Goal: Task Accomplishment & Management: Complete application form

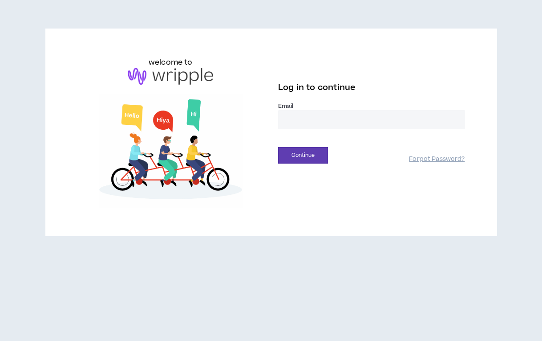
click at [334, 120] on input "email" at bounding box center [371, 119] width 187 height 19
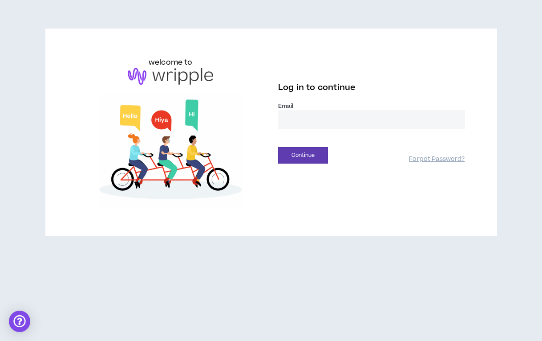
click at [339, 124] on input "email" at bounding box center [371, 119] width 187 height 19
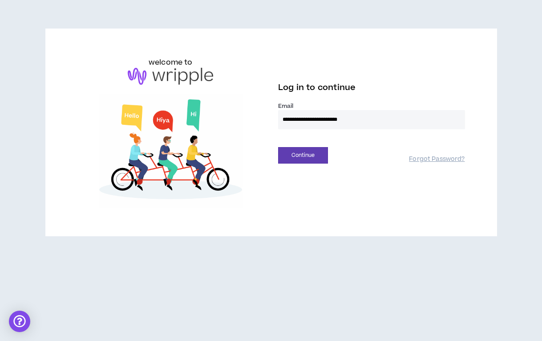
type input "**********"
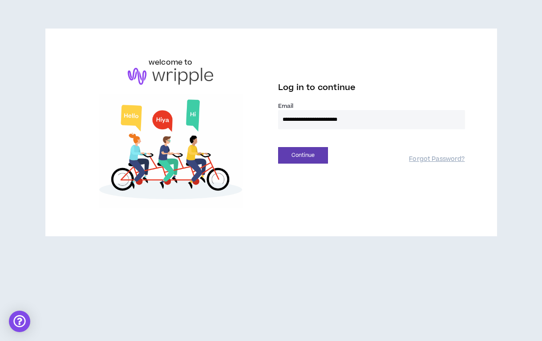
click at [278, 147] on button "Continue" at bounding box center [303, 155] width 50 height 16
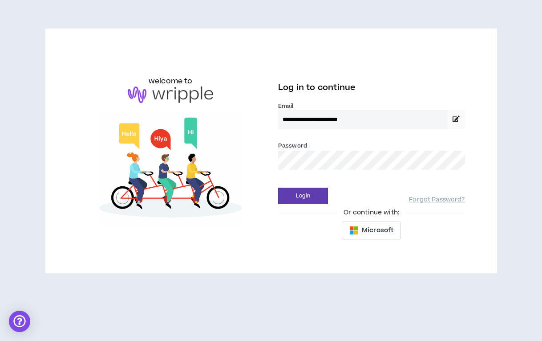
click at [278, 187] on button "Login" at bounding box center [303, 195] width 50 height 16
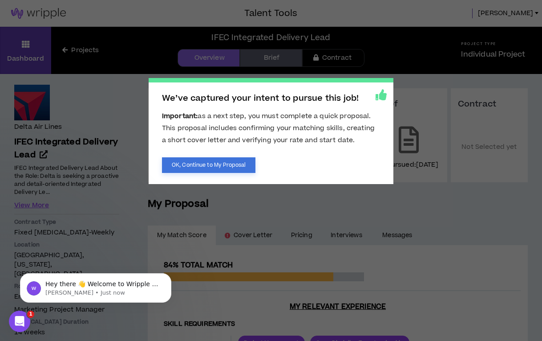
click at [231, 163] on button "OK, Continue to My Proposal" at bounding box center [208, 165] width 93 height 16
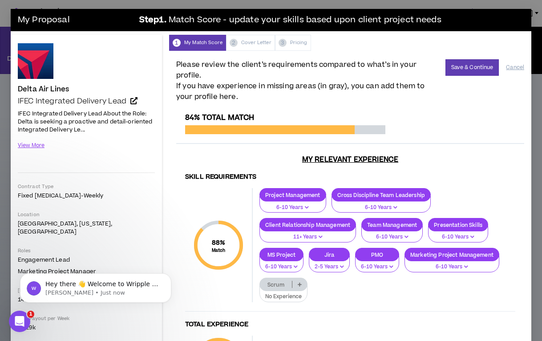
click at [297, 280] on p at bounding box center [299, 283] width 15 height 7
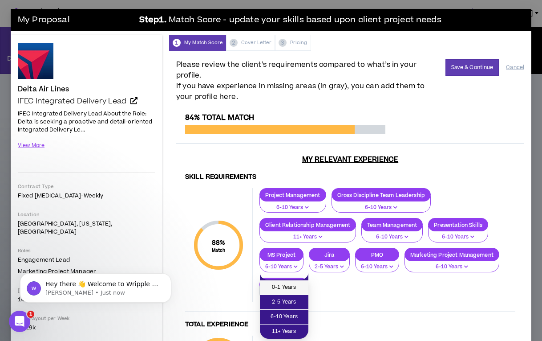
click at [279, 284] on span "0-1 Years" at bounding box center [284, 287] width 38 height 10
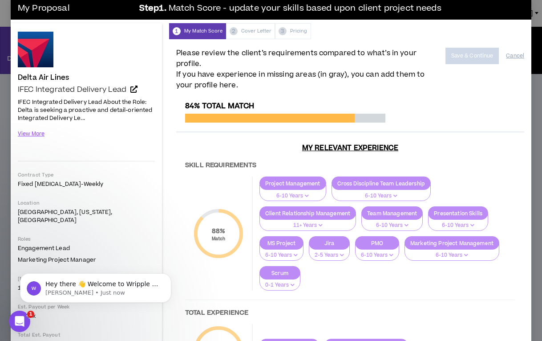
scroll to position [11, 0]
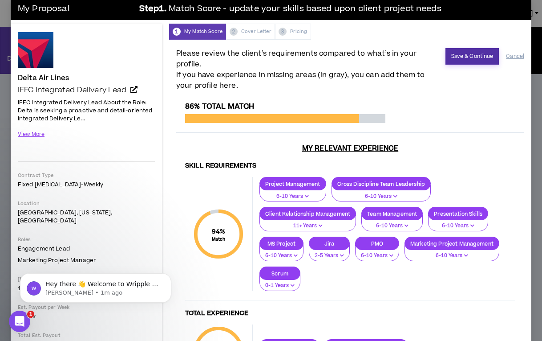
click at [468, 55] on button "Save & Continue" at bounding box center [473, 56] width 54 height 16
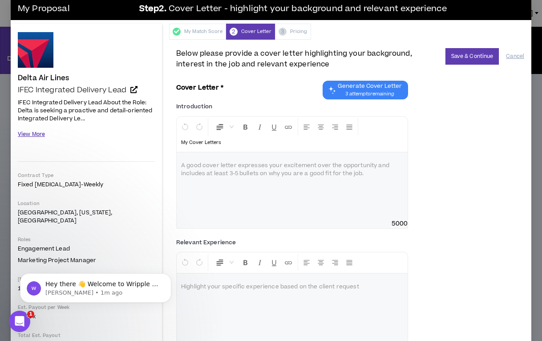
click at [29, 136] on button "View More" at bounding box center [31, 134] width 27 height 16
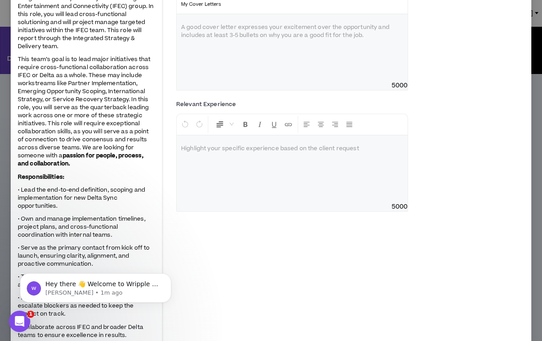
scroll to position [25, 0]
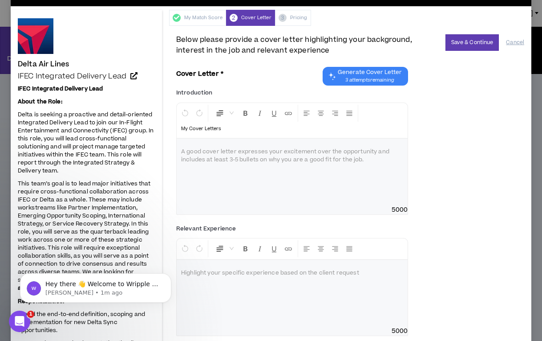
click at [365, 76] on span "Generate Cover Letter 3 attempts remaining" at bounding box center [370, 76] width 64 height 15
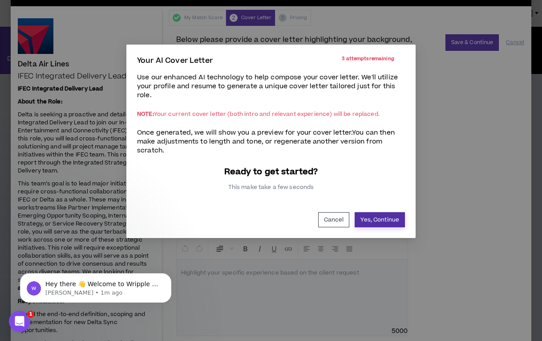
click at [379, 222] on button "Yes, Continue" at bounding box center [380, 219] width 50 height 15
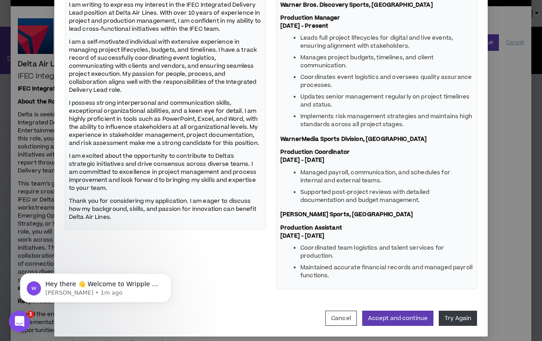
scroll to position [163, 0]
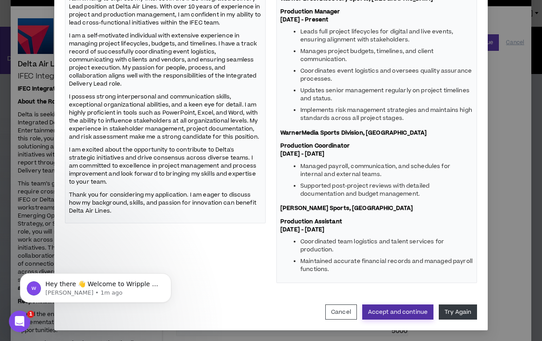
click at [401, 316] on button "Accept and continue" at bounding box center [397, 311] width 71 height 15
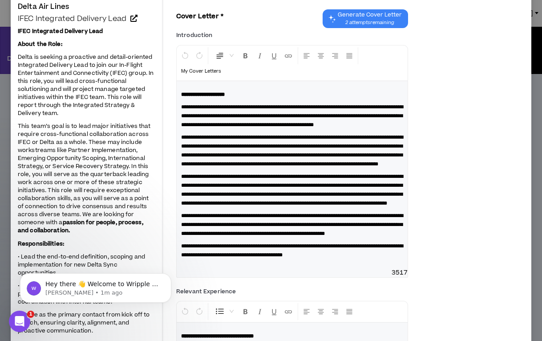
scroll to position [0, 0]
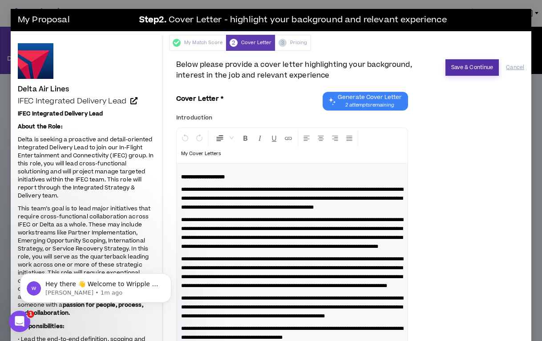
click at [473, 72] on button "Save & Continue" at bounding box center [473, 67] width 54 height 16
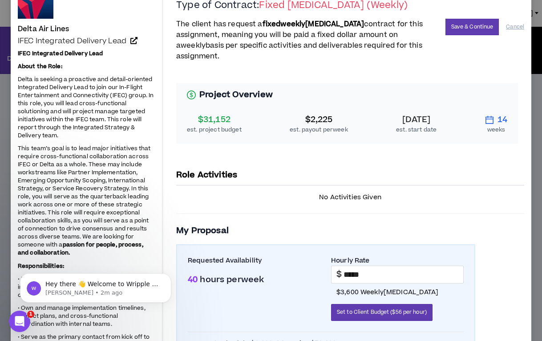
scroll to position [61, 0]
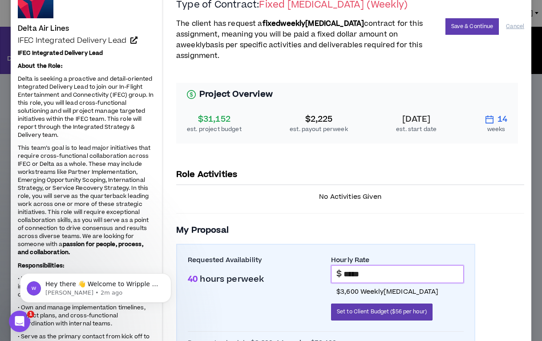
drag, startPoint x: 374, startPoint y: 262, endPoint x: 303, endPoint y: 262, distance: 71.2
click at [305, 262] on div "Requested Availability 40 hours per week Hourly Rate $ ***** $3,600 weekly [MED…" at bounding box center [326, 291] width 276 height 72
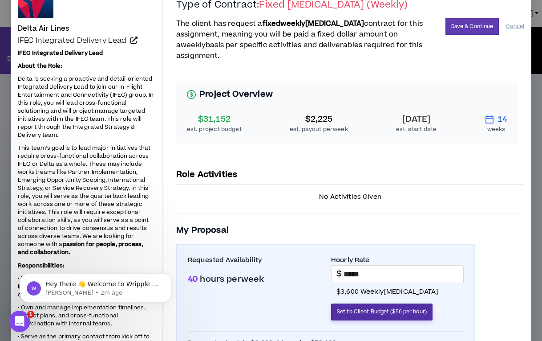
click at [415, 307] on span "Set to Client Budget ($56 per hour)" at bounding box center [382, 311] width 90 height 8
type input "*****"
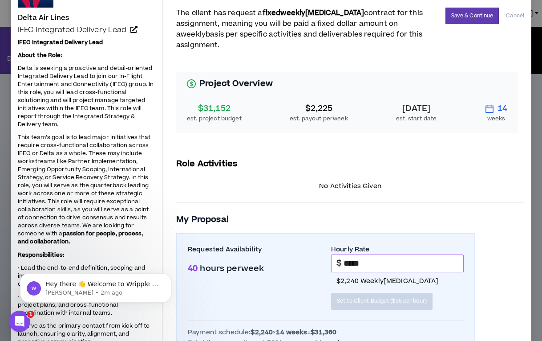
scroll to position [70, 0]
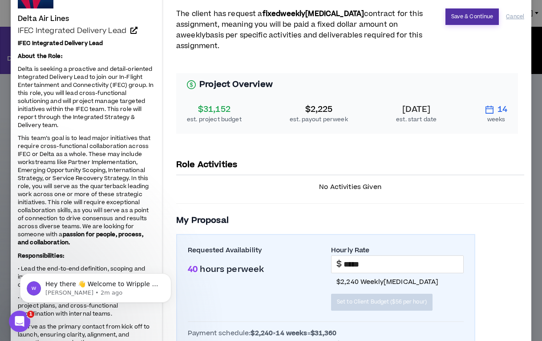
click at [473, 14] on button "Save & Continue" at bounding box center [473, 16] width 54 height 16
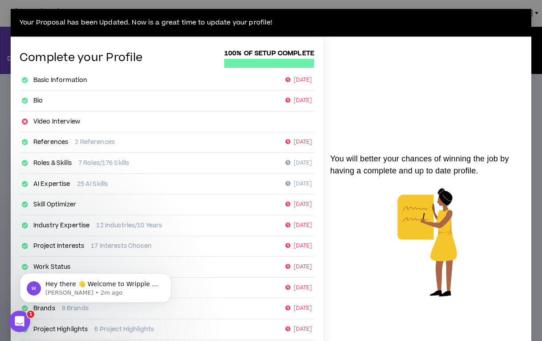
scroll to position [128, 0]
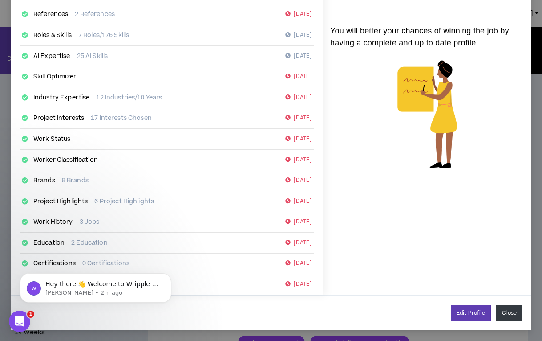
click at [503, 312] on button "Close" at bounding box center [509, 312] width 26 height 16
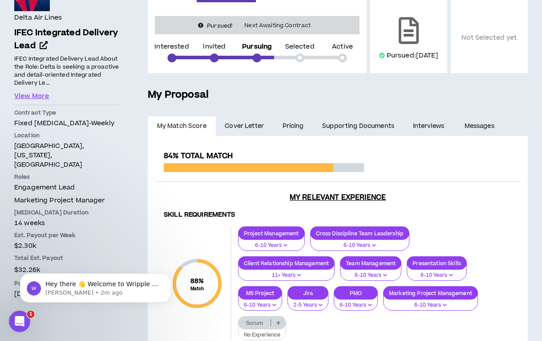
scroll to position [147, 0]
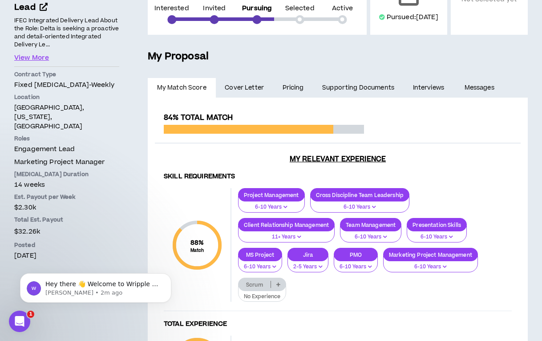
click at [283, 288] on p at bounding box center [278, 283] width 15 height 7
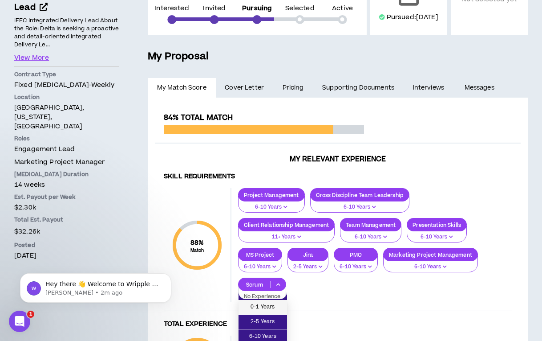
click at [259, 307] on span "0-1 Years" at bounding box center [263, 307] width 38 height 10
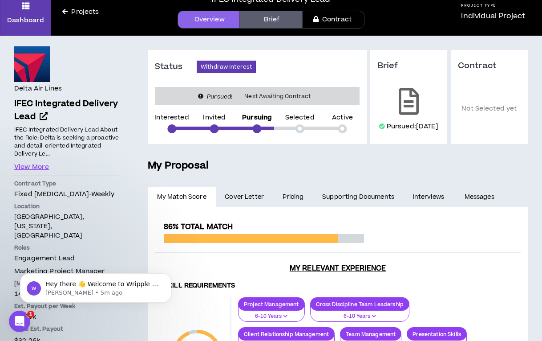
scroll to position [0, 0]
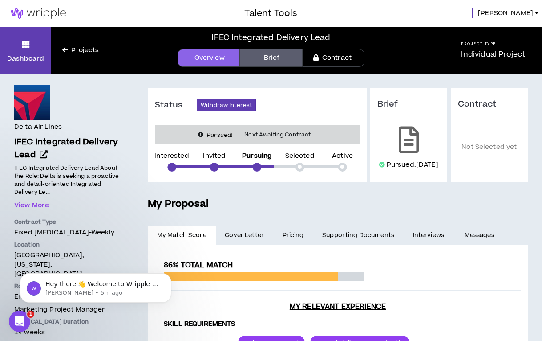
click at [68, 46] on link "Projects" at bounding box center [80, 50] width 59 height 10
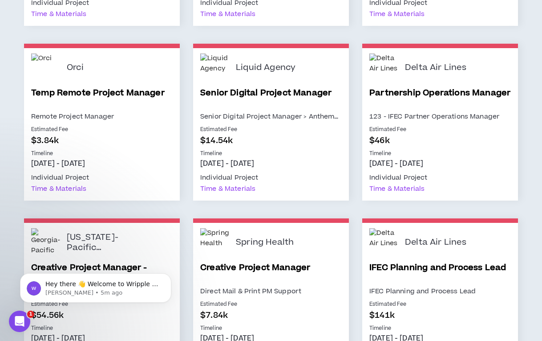
scroll to position [1675, 0]
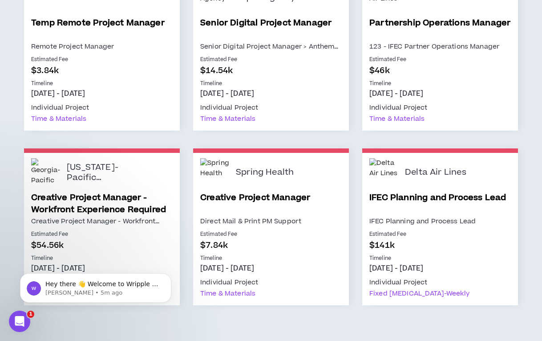
click at [429, 191] on link "IFEC Planning and Process Lead" at bounding box center [440, 203] width 142 height 24
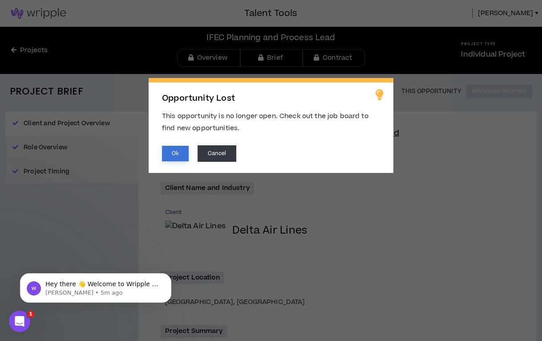
click at [173, 157] on button "Ok" at bounding box center [175, 154] width 27 height 16
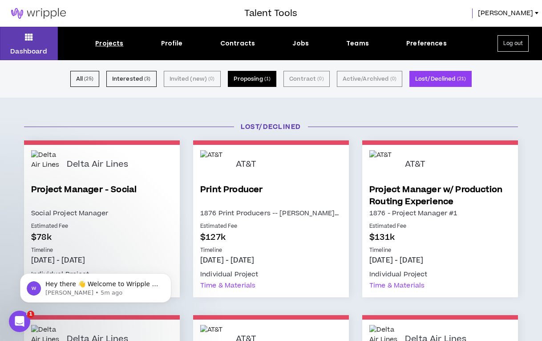
click at [239, 79] on button "Proposing ( 1 )" at bounding box center [252, 79] width 49 height 16
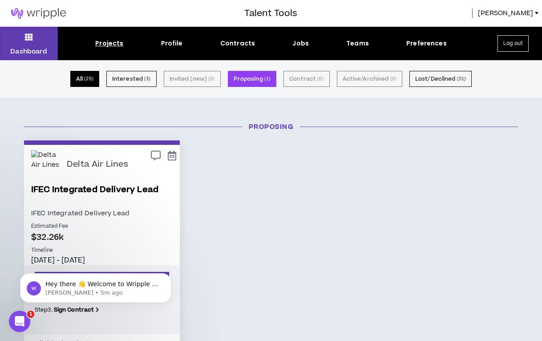
click at [85, 76] on button "All ( 25 )" at bounding box center [84, 79] width 29 height 16
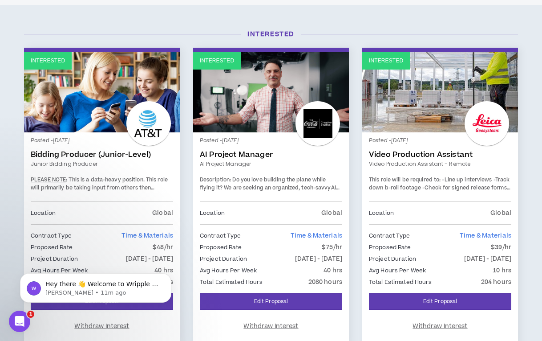
scroll to position [78, 0]
